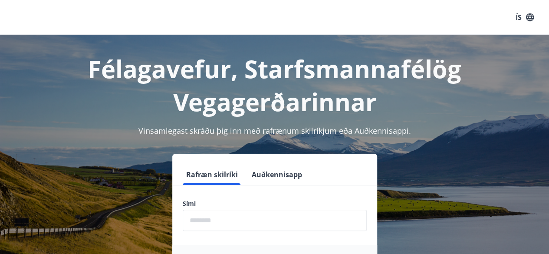
click at [203, 218] on input "phone" at bounding box center [275, 220] width 184 height 21
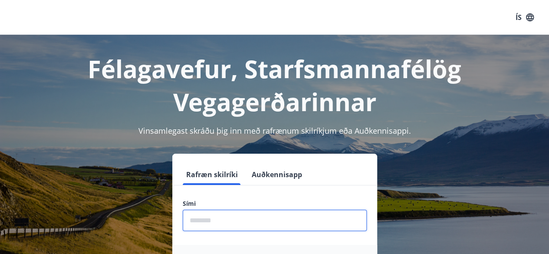
type input "********"
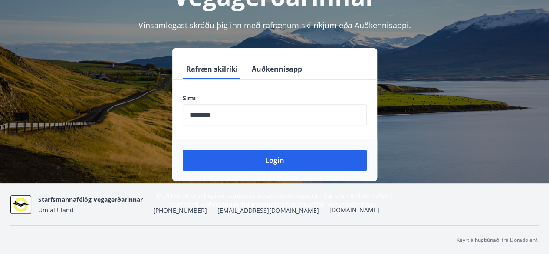
scroll to position [106, 0]
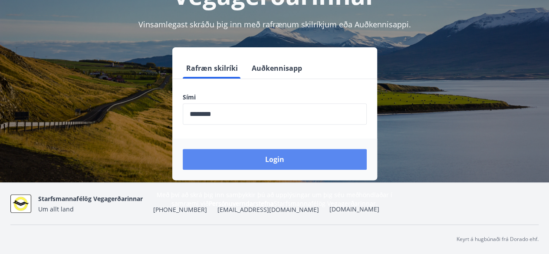
click at [275, 159] on button "Login" at bounding box center [275, 159] width 184 height 21
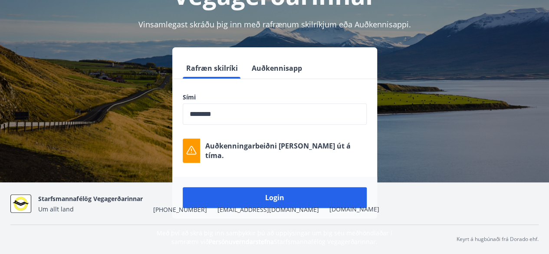
click at [261, 195] on div "Starfsmannafélög Vegagerðarinnar Um allt land +354 522-1000 sveg@frimann.is veg…" at bounding box center [208, 203] width 341 height 21
click at [275, 198] on div "Starfsmannafélög Vegagerðarinnar Um allt land +354 522-1000 sveg@frimann.is veg…" at bounding box center [208, 203] width 341 height 21
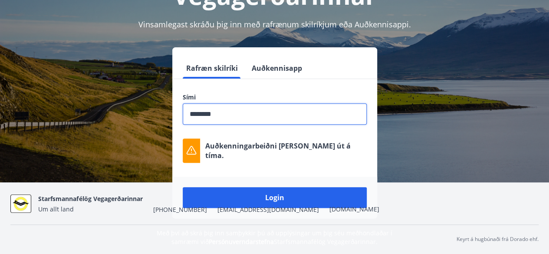
click at [241, 115] on input "phone" at bounding box center [275, 113] width 184 height 21
drag, startPoint x: 241, startPoint y: 115, endPoint x: 183, endPoint y: 119, distance: 57.9
click at [183, 119] on input "phone" at bounding box center [275, 113] width 184 height 21
click at [275, 196] on div "Starfsmannafélög Vegagerðarinnar Um allt land +354 522-1000 sveg@frimann.is veg…" at bounding box center [208, 203] width 341 height 21
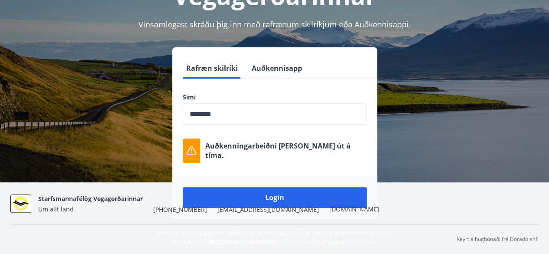
click at [468, 68] on div "Rafræn skilríki Auðkennisapp Sími ​ Auðkenningarbeiðni rann út á tíma. Login" at bounding box center [274, 132] width 529 height 171
click at [120, 138] on div "Rafræn skilríki Auðkennisapp Sími ​ Auðkenningarbeiðni rann út á tíma. Login" at bounding box center [274, 132] width 529 height 171
click at [334, 63] on div "Rafræn skilríki Auðkennisapp" at bounding box center [274, 68] width 205 height 21
click at [434, 139] on div "Rafræn skilríki Auðkennisapp Sími ​ Auðkenningarbeiðni rann út á tíma. Login" at bounding box center [274, 132] width 529 height 171
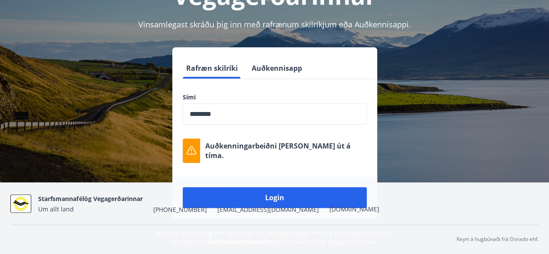
click at [431, 141] on div "Rafræn skilríki Auðkennisapp Sími ​ Auðkenningarbeiðni rann út á tíma. Login" at bounding box center [274, 132] width 529 height 171
click at [273, 197] on div "Starfsmannafélög Vegagerðarinnar Um allt land +354 522-1000 sveg@frimann.is veg…" at bounding box center [208, 203] width 341 height 21
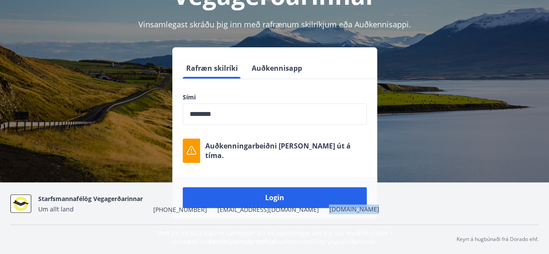
click at [273, 197] on div "Starfsmannafélög Vegagerðarinnar Um allt land +354 522-1000 sveg@frimann.is veg…" at bounding box center [208, 203] width 341 height 21
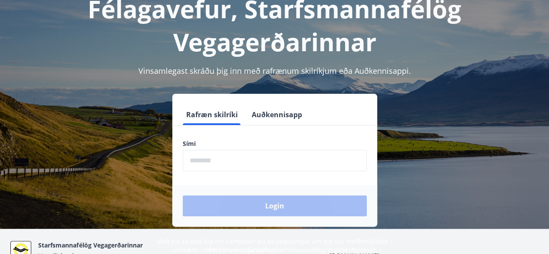
scroll to position [87, 0]
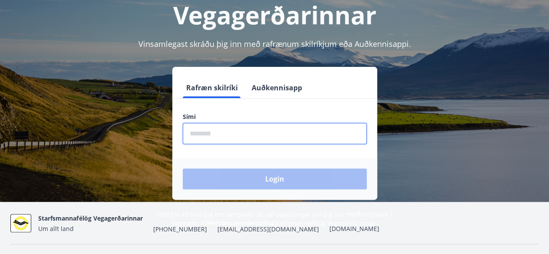
click at [215, 135] on input "phone" at bounding box center [275, 133] width 184 height 21
type input "********"
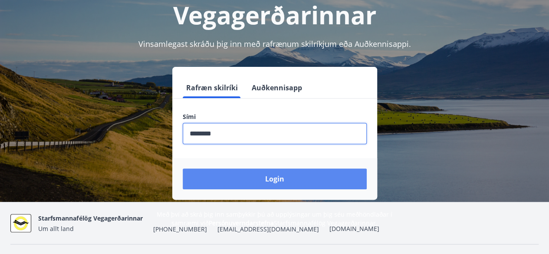
click at [273, 179] on button "Login" at bounding box center [275, 179] width 184 height 21
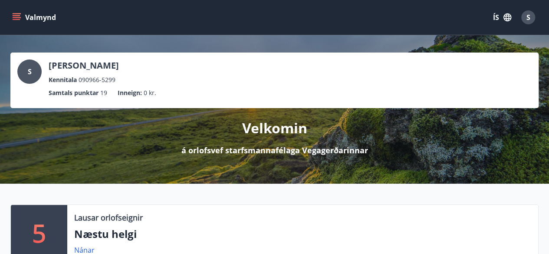
click at [15, 17] on icon "menu" at bounding box center [16, 17] width 9 height 9
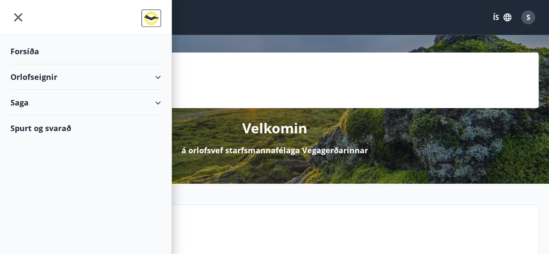
click at [36, 71] on div "Orlofseignir" at bounding box center [85, 77] width 151 height 26
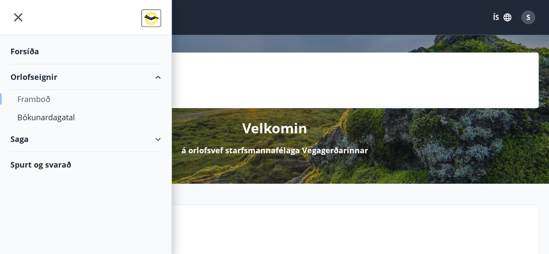
click at [34, 98] on div "Framboð" at bounding box center [85, 99] width 137 height 18
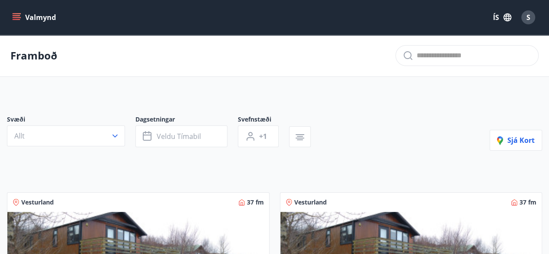
click at [18, 19] on icon "menu" at bounding box center [16, 17] width 9 height 9
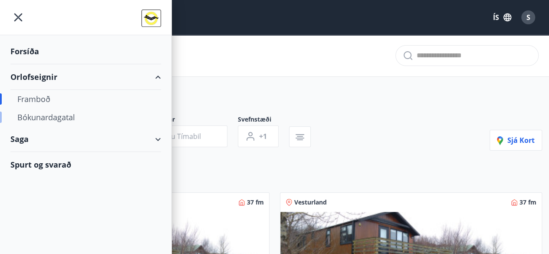
click at [36, 119] on div "Bókunardagatal" at bounding box center [85, 117] width 137 height 18
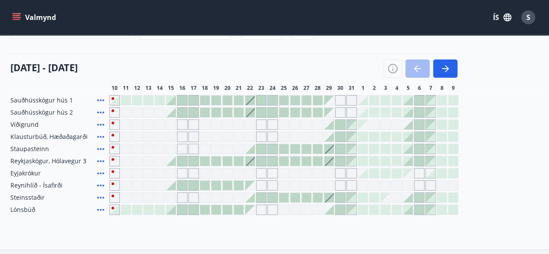
scroll to position [130, 0]
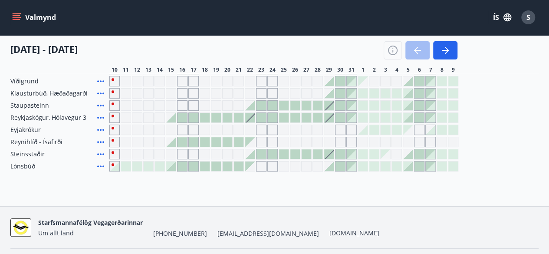
click at [126, 141] on div "Gráir dagar eru ekki bókanlegir" at bounding box center [126, 142] width 10 height 10
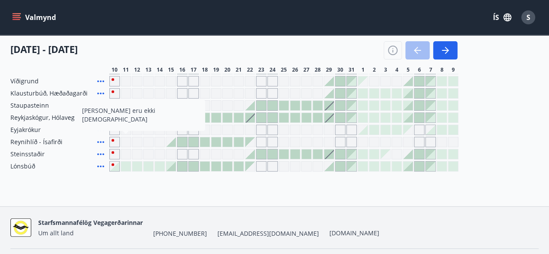
click at [68, 162] on div "Lónsbúð" at bounding box center [58, 166] width 96 height 10
